Goal: Check status: Check status

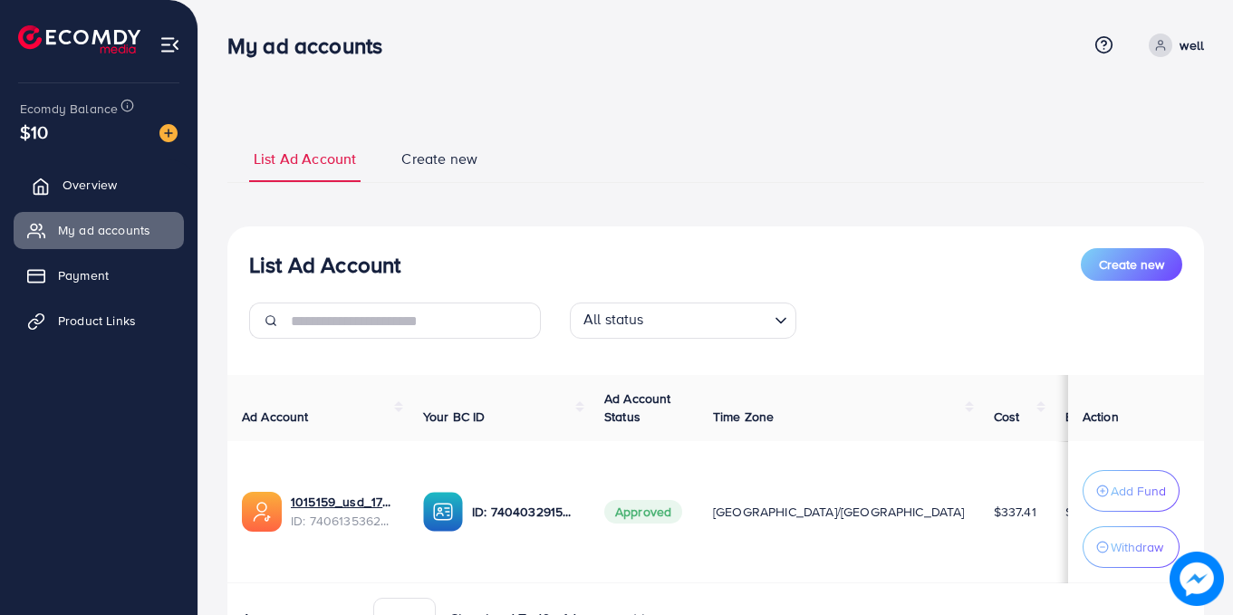
click at [111, 189] on span "Overview" at bounding box center [90, 185] width 54 height 18
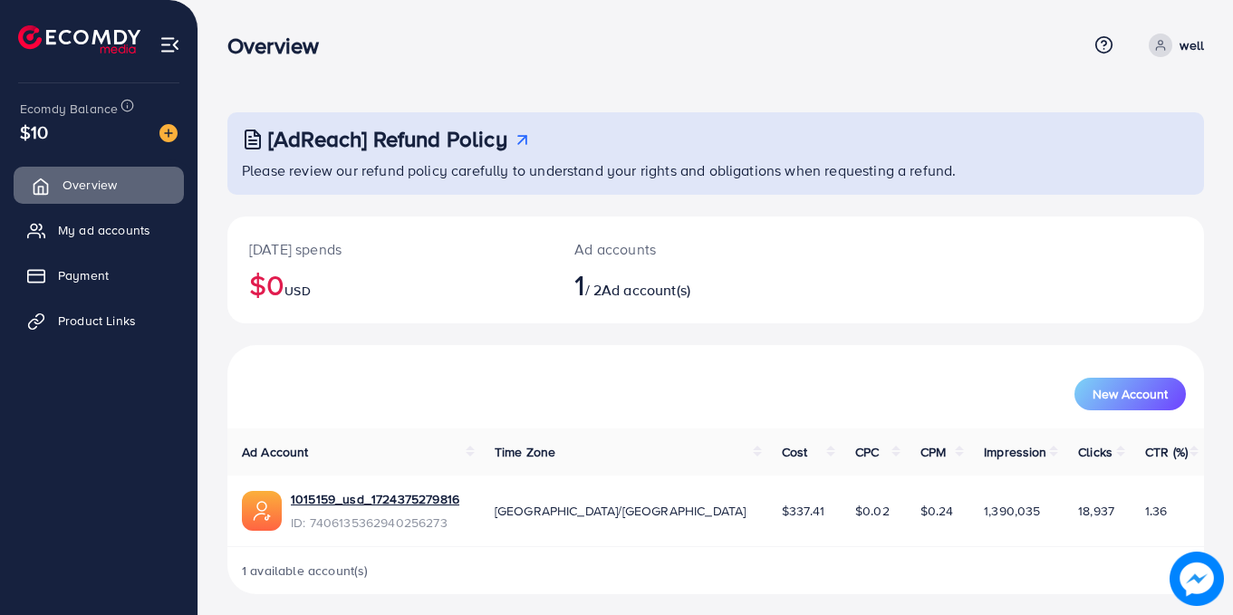
click at [110, 188] on span "Overview" at bounding box center [90, 185] width 54 height 18
click at [378, 500] on link "1015159_usd_1724375279816" at bounding box center [375, 499] width 169 height 18
